Goal: Share content: Share content

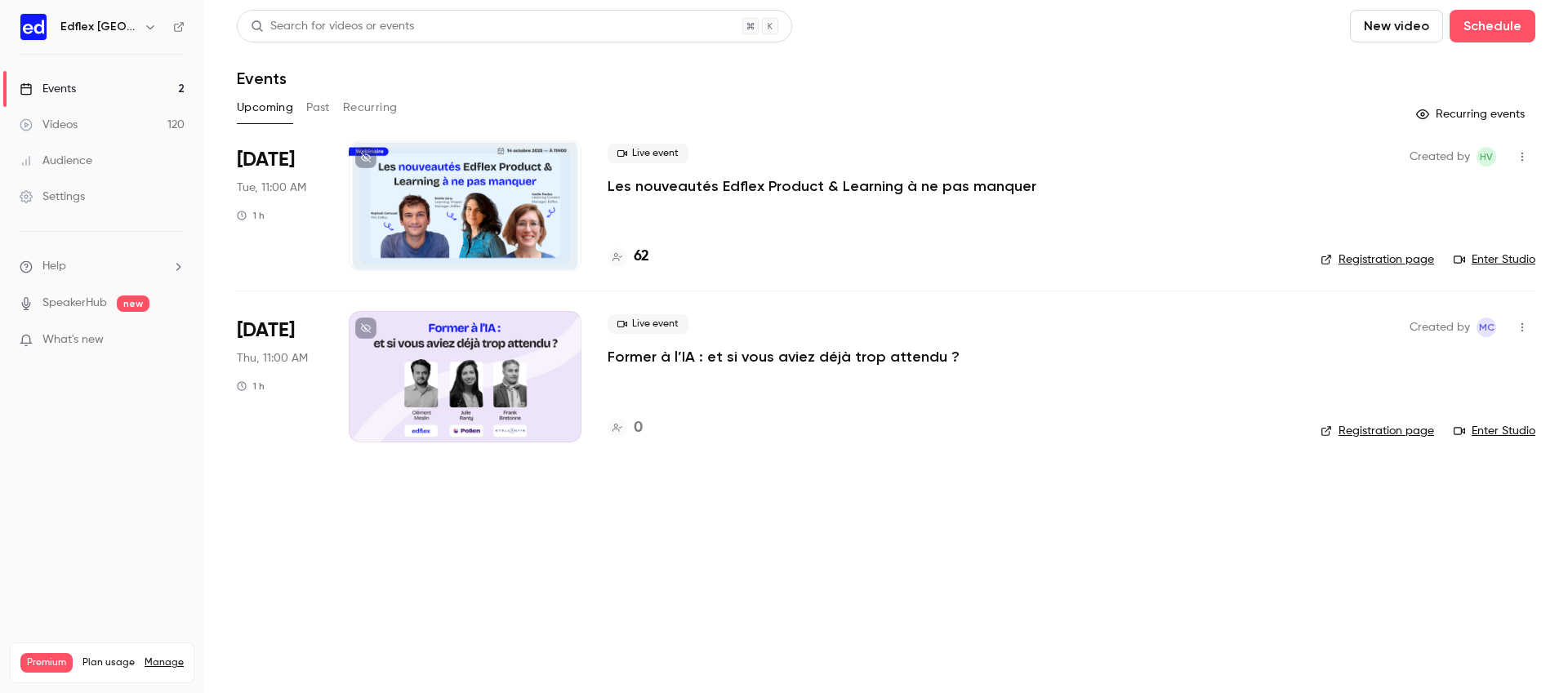
click at [685, 363] on p "Former à l’IA : et si vous aviez déjà trop attendu ?" at bounding box center [784, 357] width 352 height 19
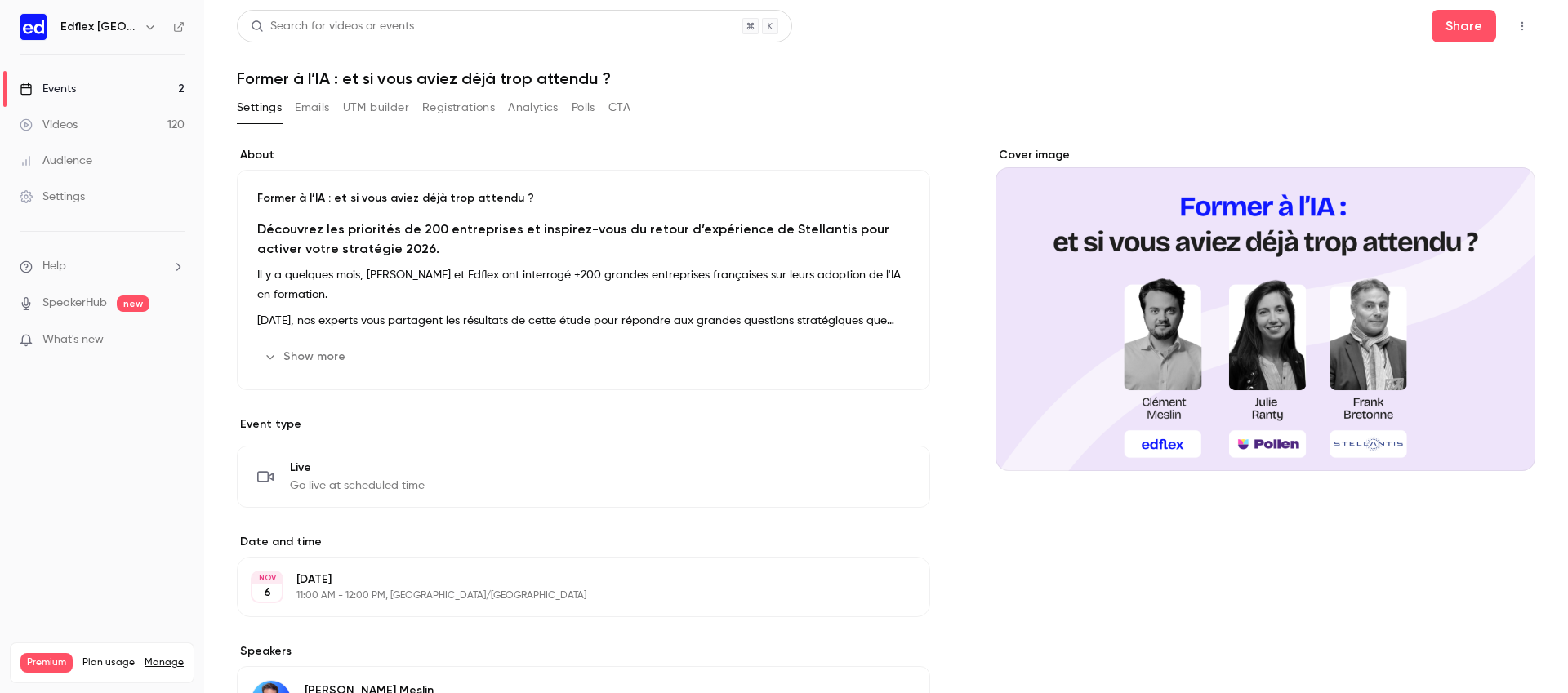
click at [565, 292] on p "Il y a quelques mois, [PERSON_NAME] et Edflex ont interrogé +200 grandes entrep…" at bounding box center [583, 285] width 653 height 39
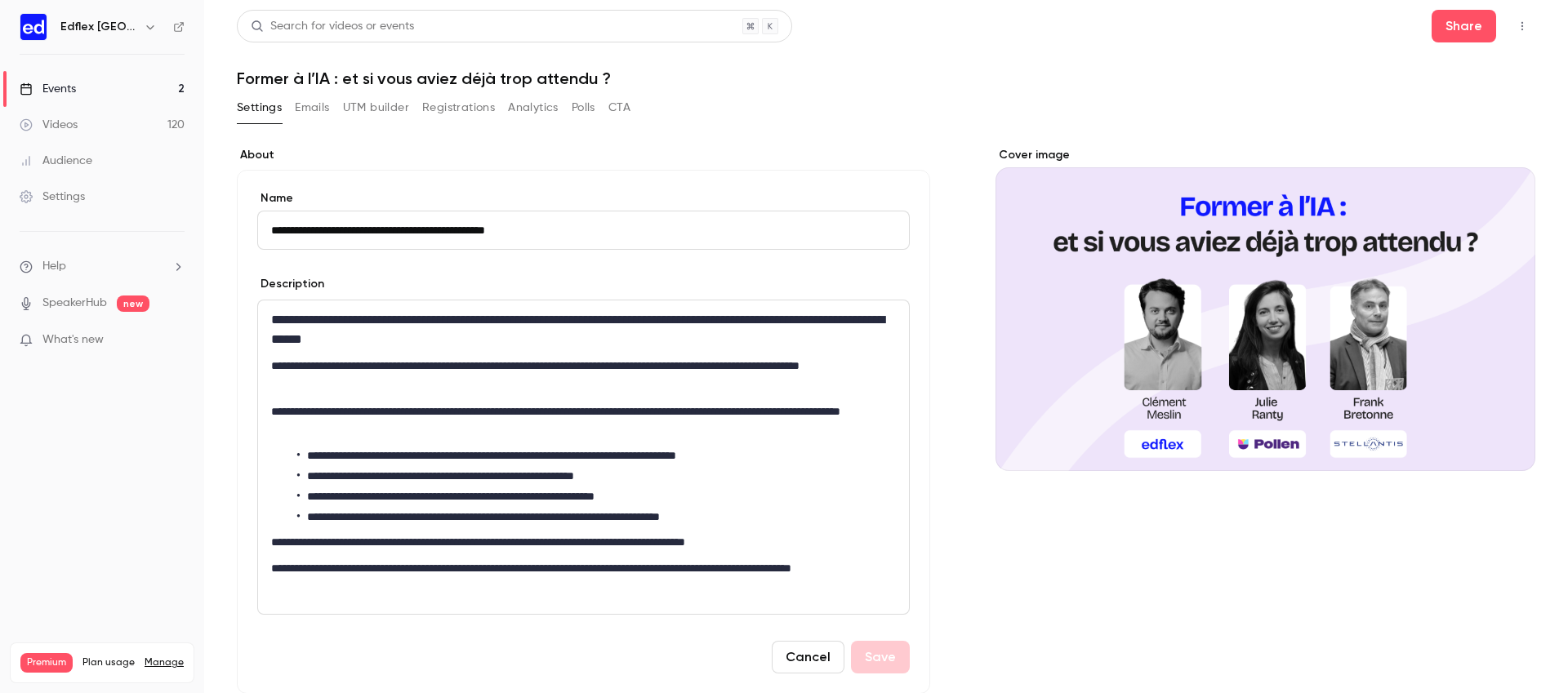
click at [685, 454] on li "**********" at bounding box center [597, 456] width 598 height 17
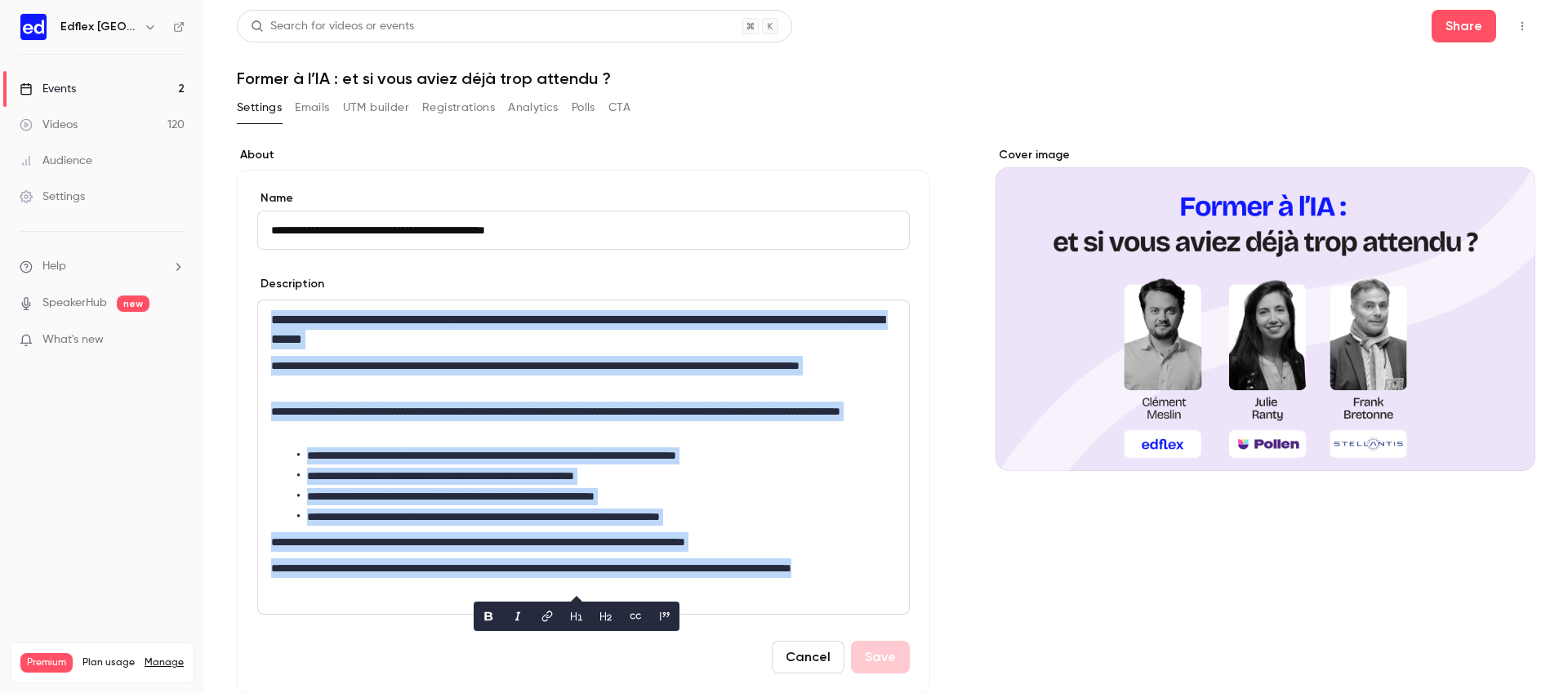
copy div "**********"
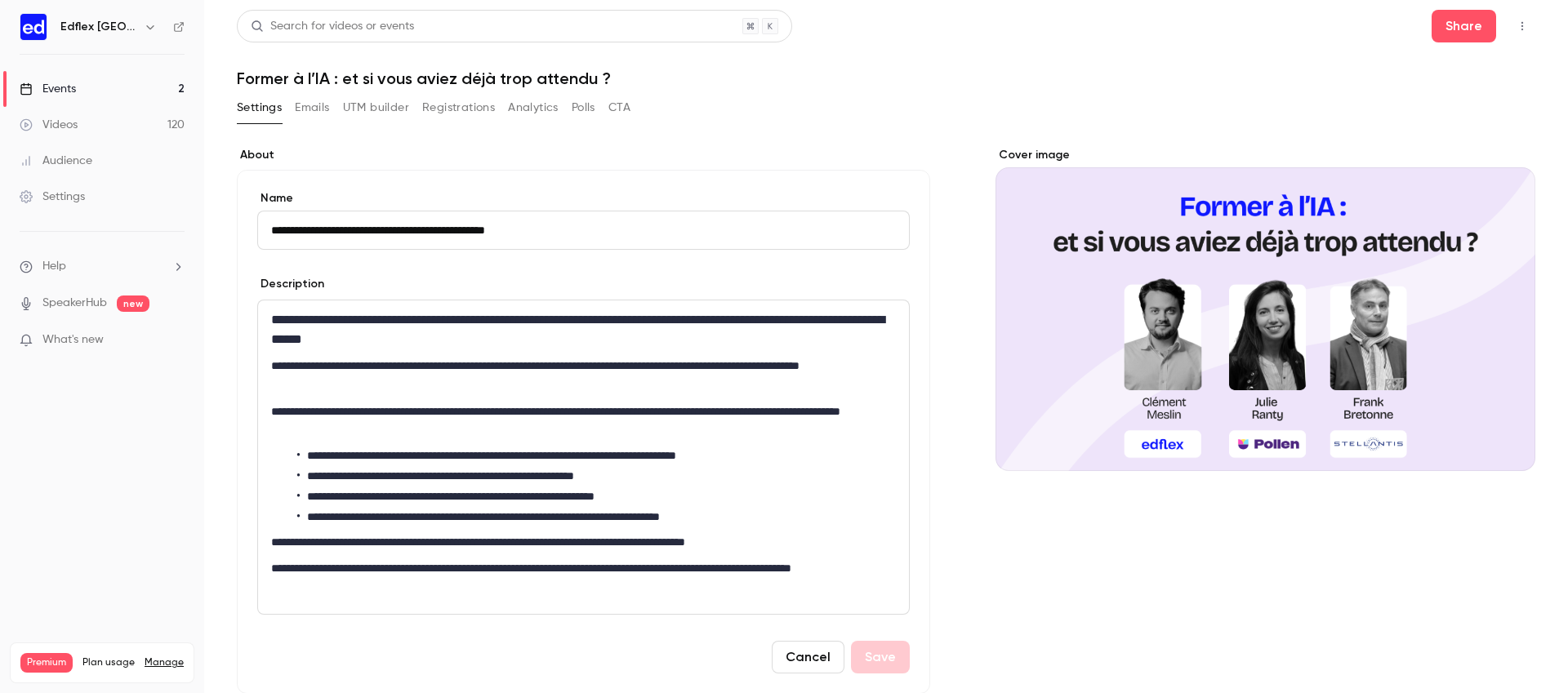
click at [779, 121] on div "Settings Emails UTM builder Registrations Analytics Polls CTA" at bounding box center [886, 111] width 1298 height 33
click at [1517, 27] on icon "button" at bounding box center [1522, 26] width 13 height 12
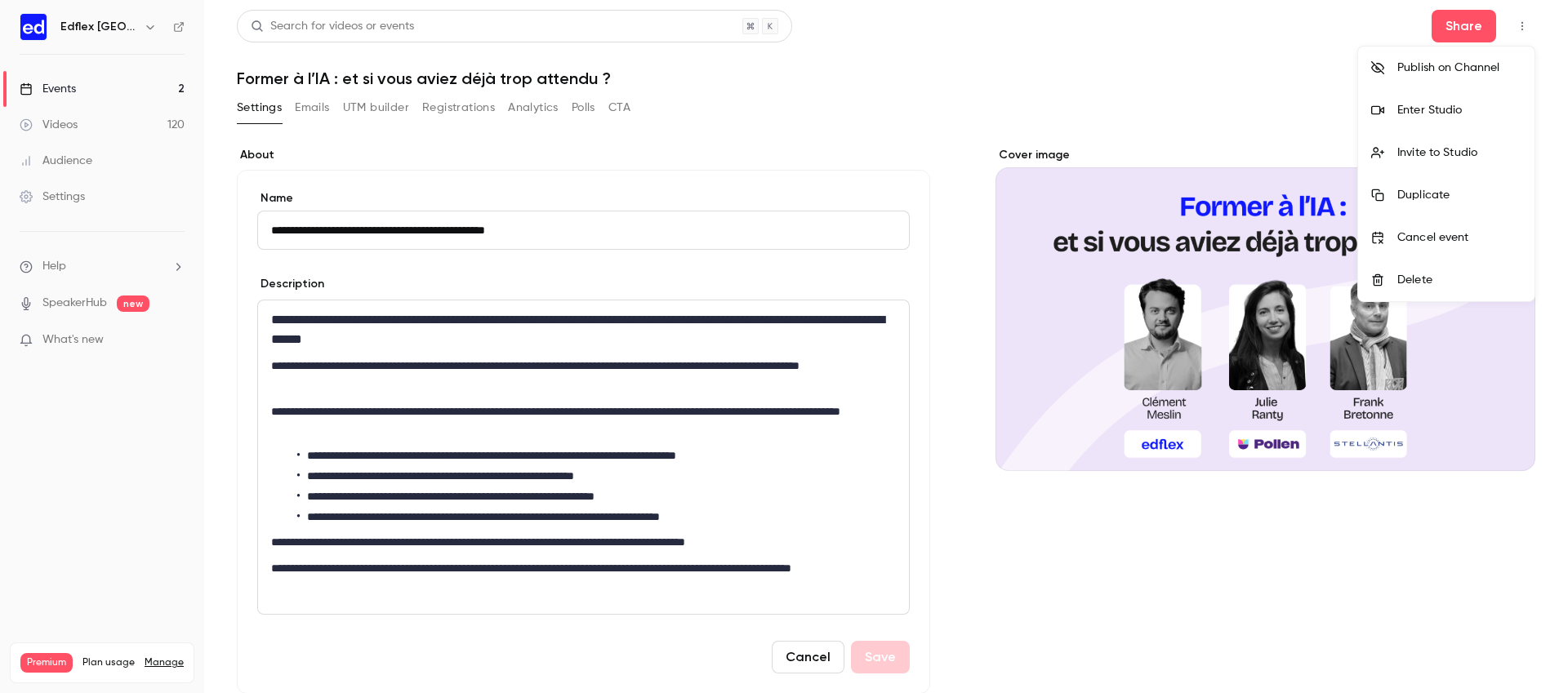
click at [1409, 79] on li "Publish on Channel" at bounding box center [1445, 68] width 177 height 42
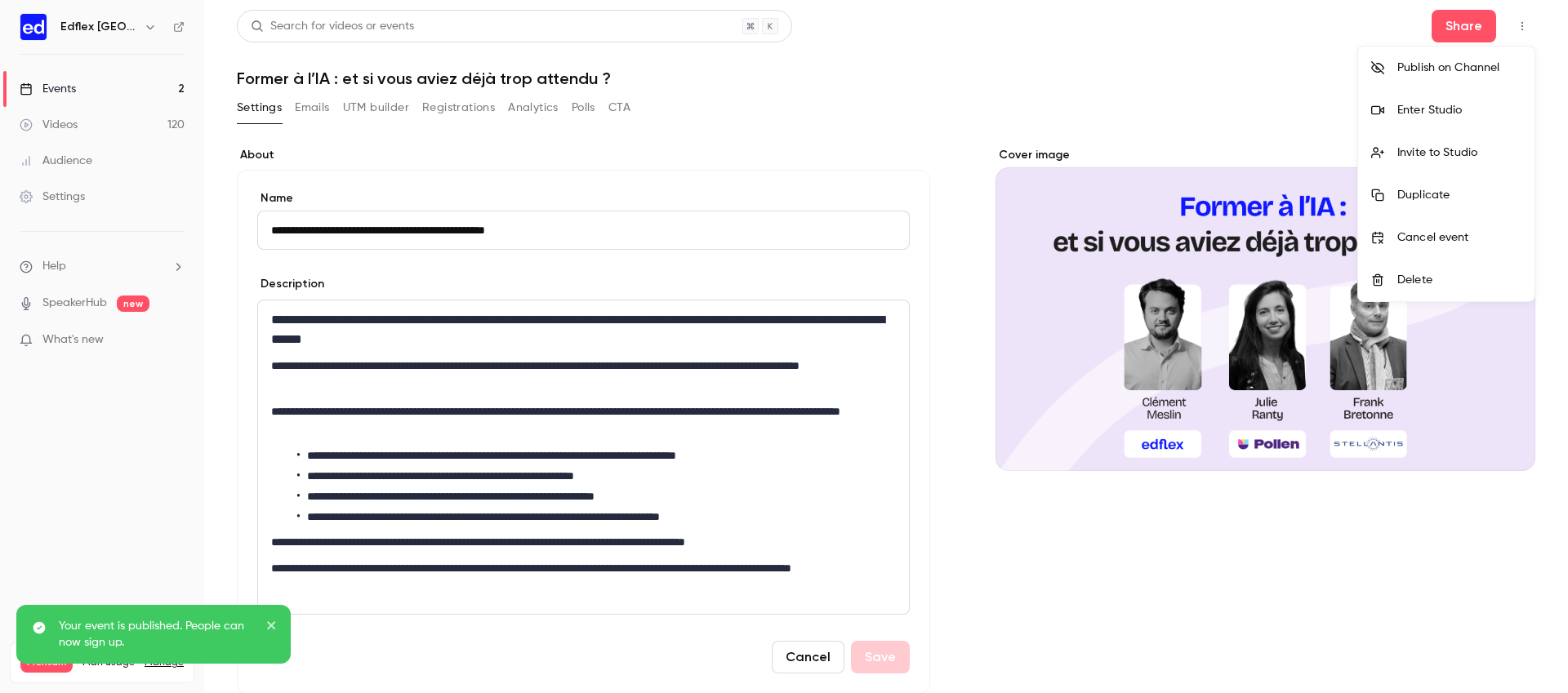
click at [1409, 79] on li "Publish on Channel" at bounding box center [1445, 68] width 177 height 42
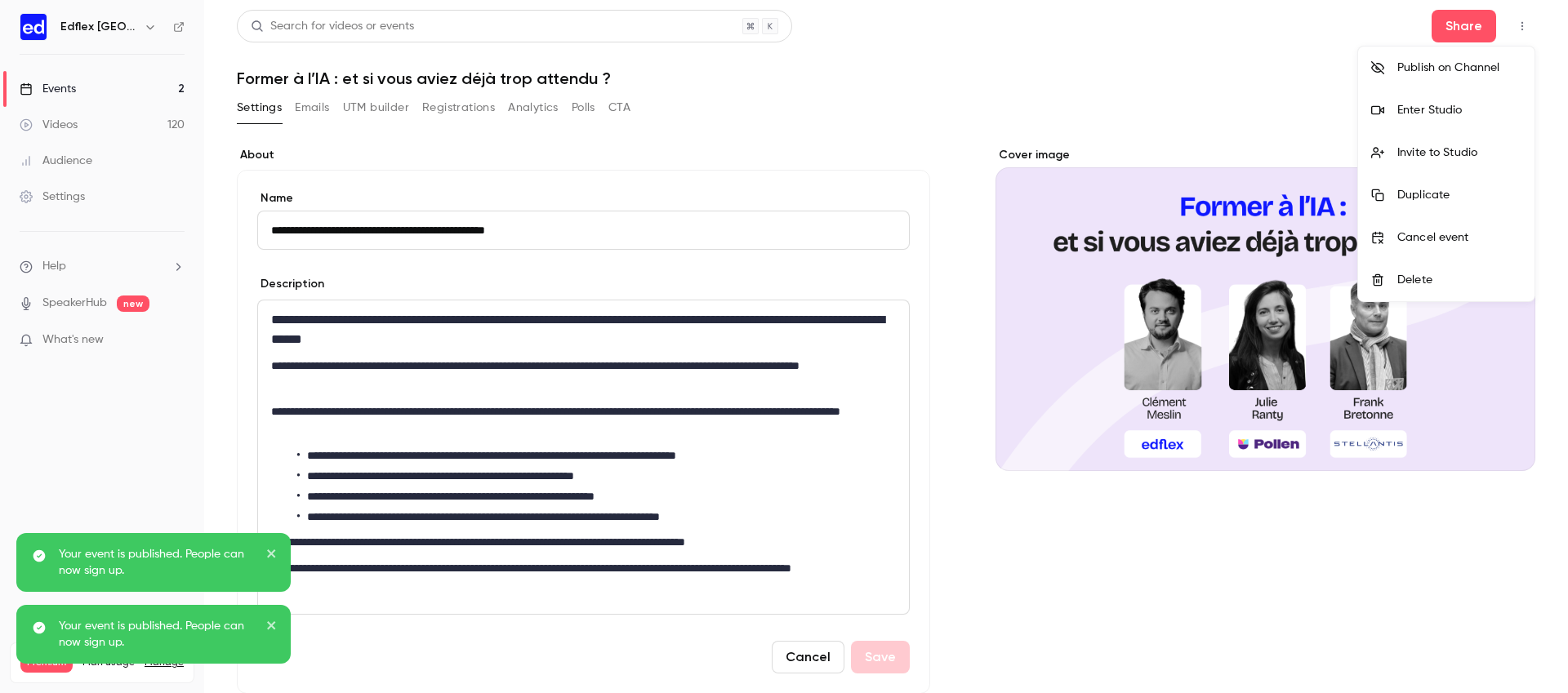
click at [1309, 64] on div at bounding box center [784, 346] width 1568 height 693
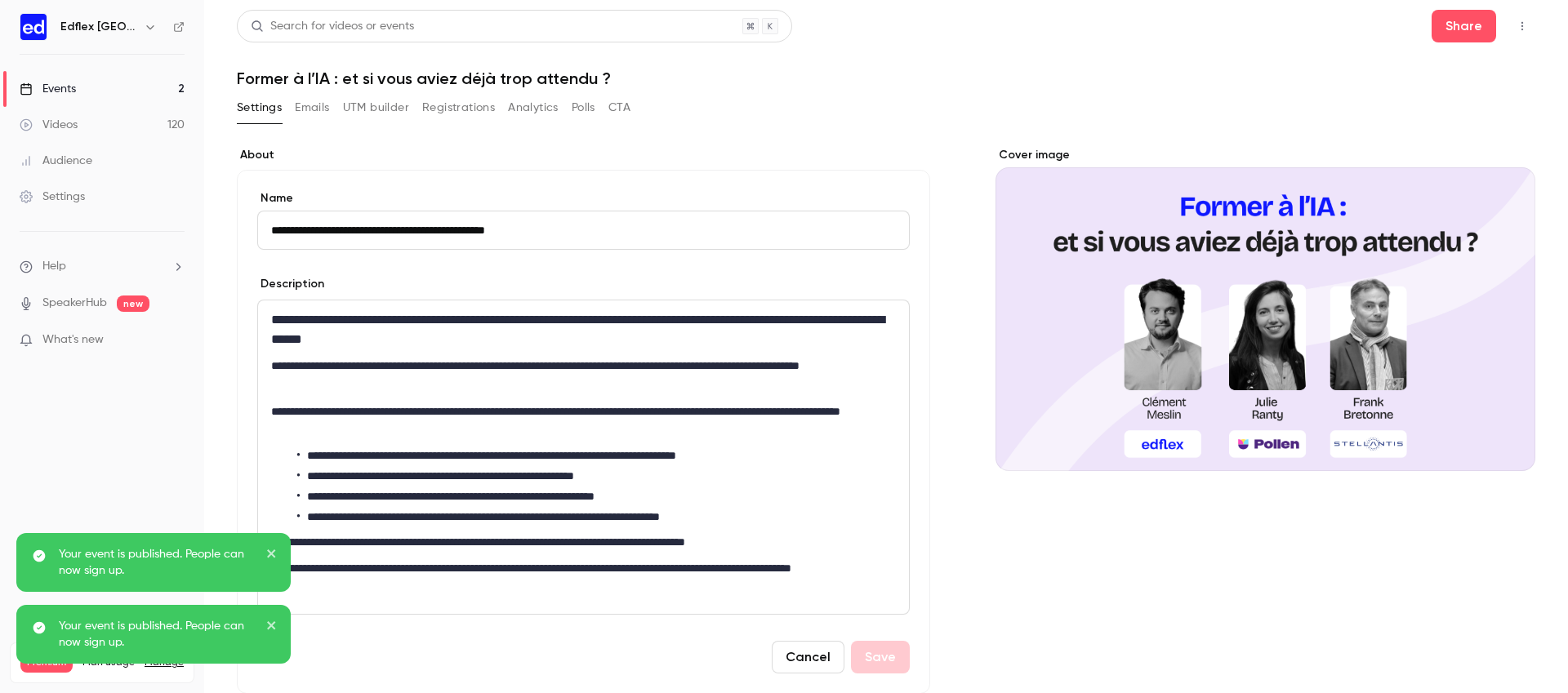
click at [1516, 26] on icon "button" at bounding box center [1522, 26] width 13 height 12
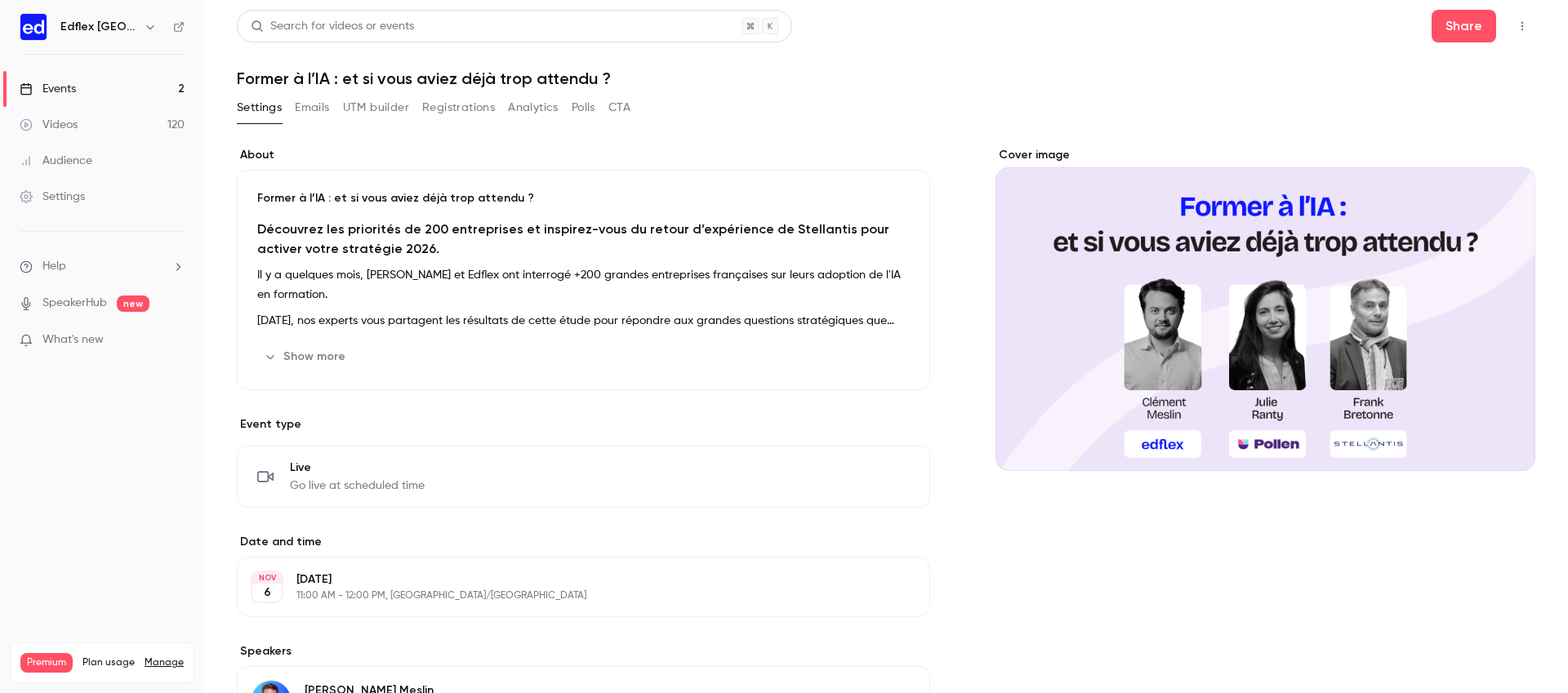
click at [1522, 32] on button "button" at bounding box center [1522, 25] width 26 height 26
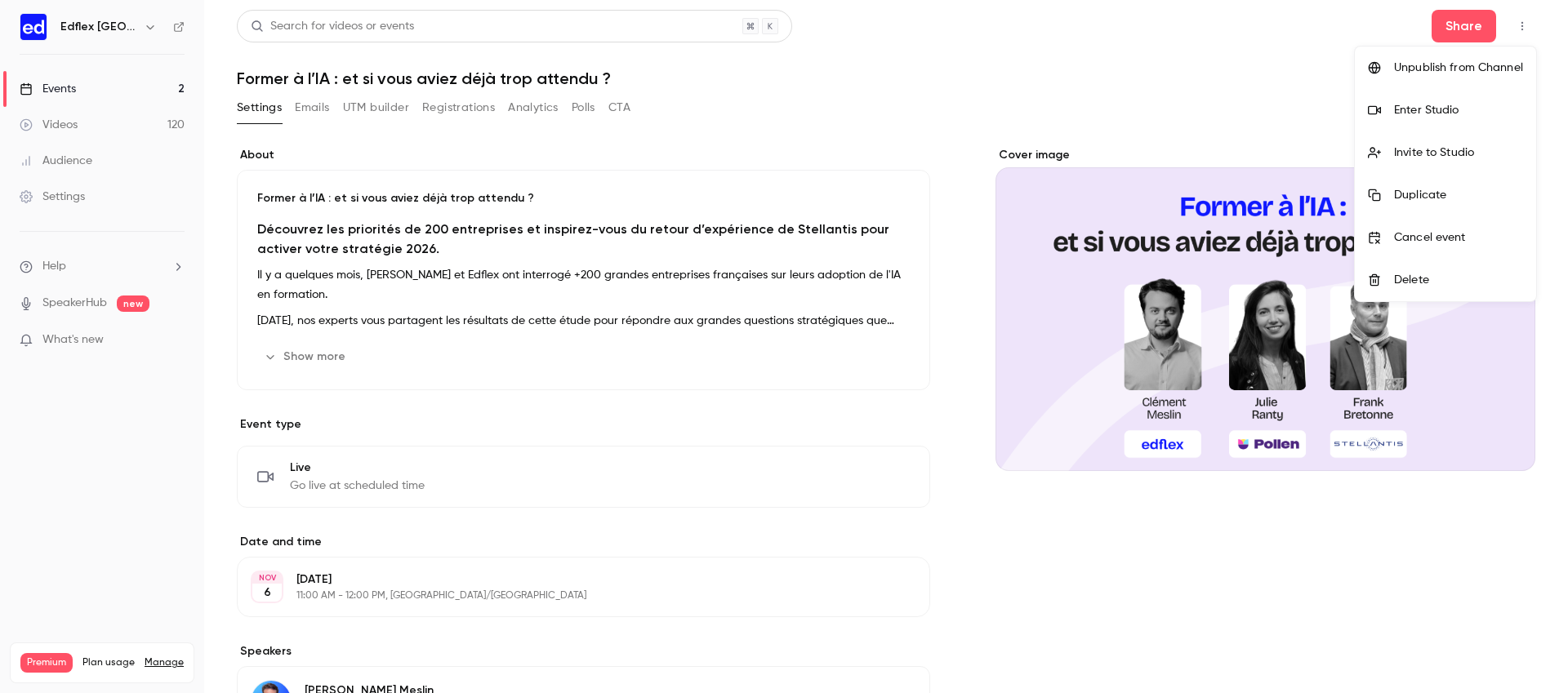
click at [1473, 68] on div "Unpublish from Channel" at bounding box center [1458, 68] width 129 height 16
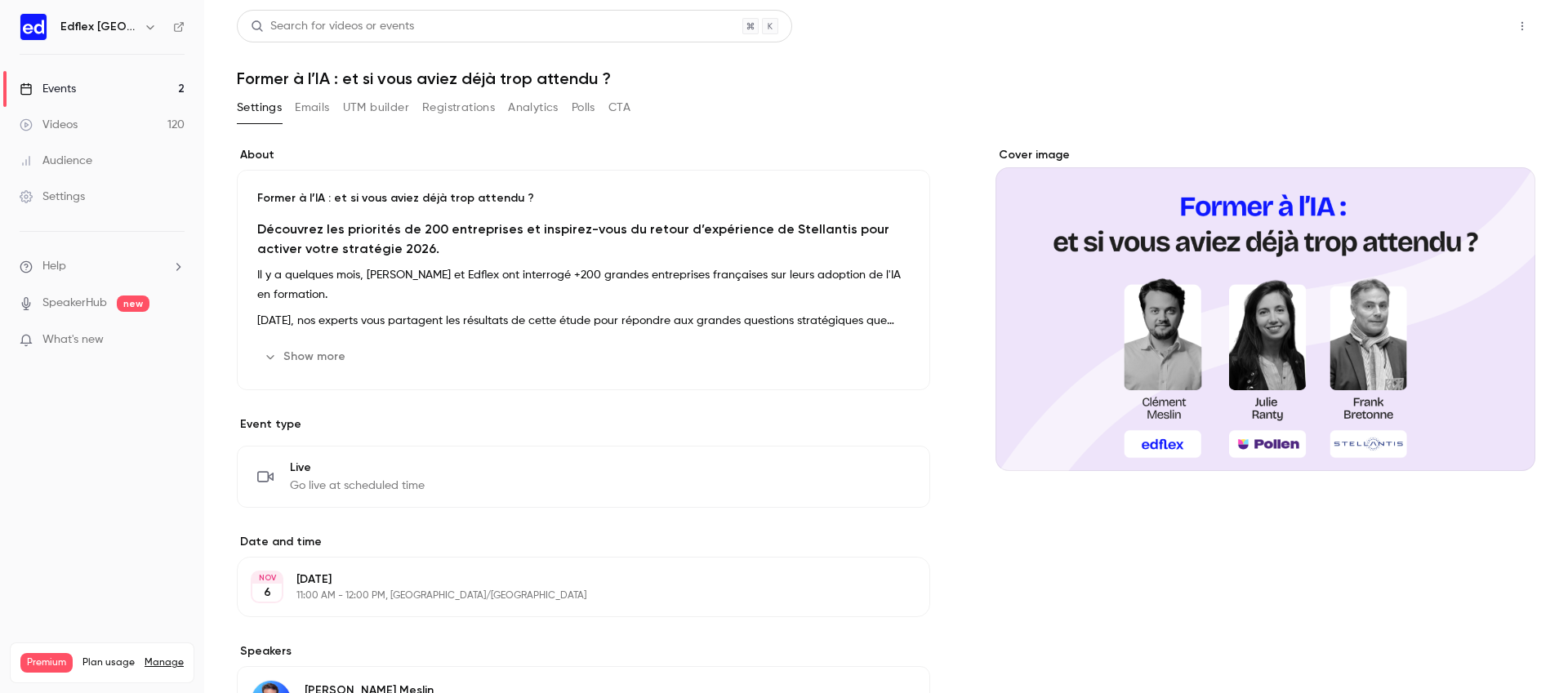
click at [1445, 33] on button "Share" at bounding box center [1463, 26] width 64 height 33
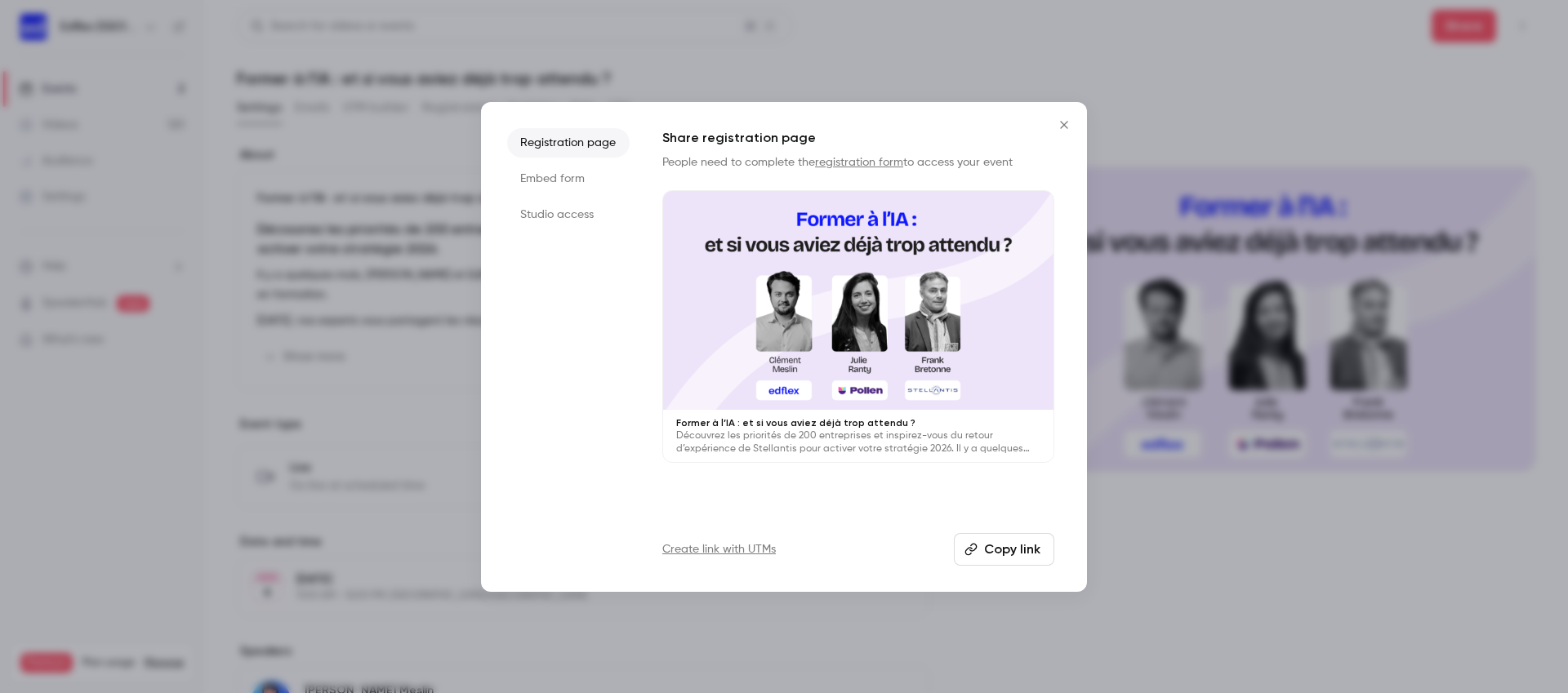
click at [987, 557] on button "Copy link" at bounding box center [1003, 549] width 101 height 33
click at [1035, 57] on div at bounding box center [784, 346] width 1568 height 693
